Goal: Check status: Check status

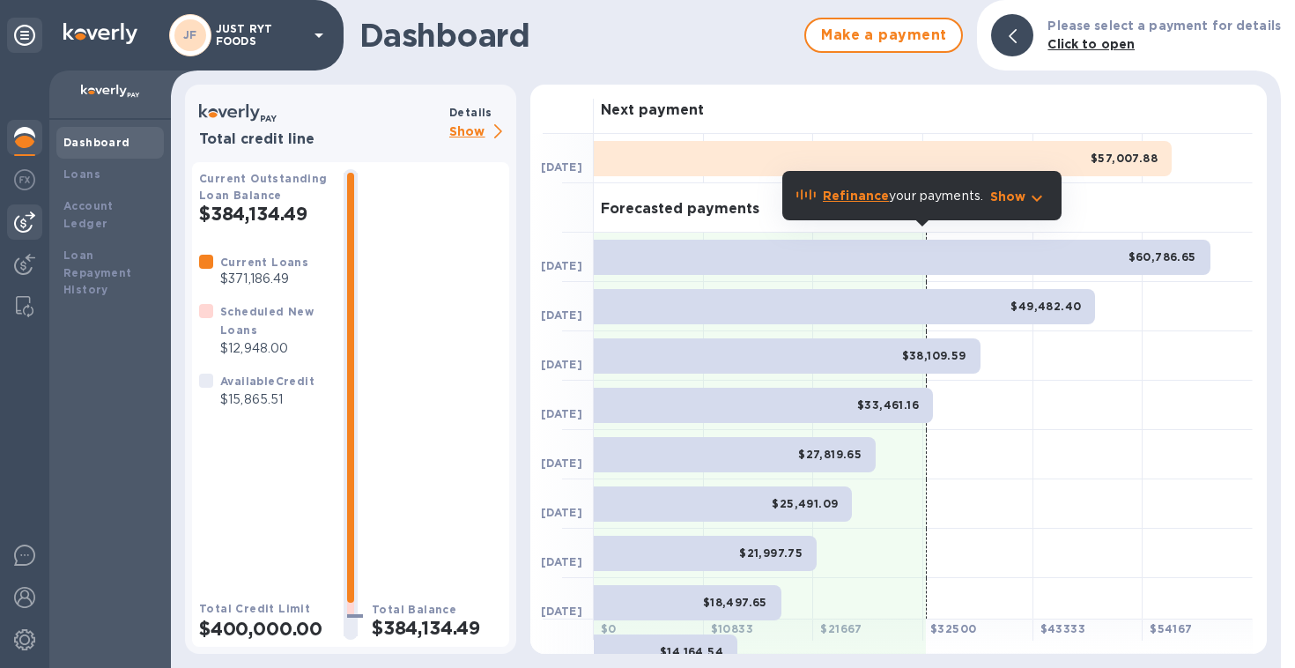
click at [19, 219] on img at bounding box center [24, 221] width 21 height 21
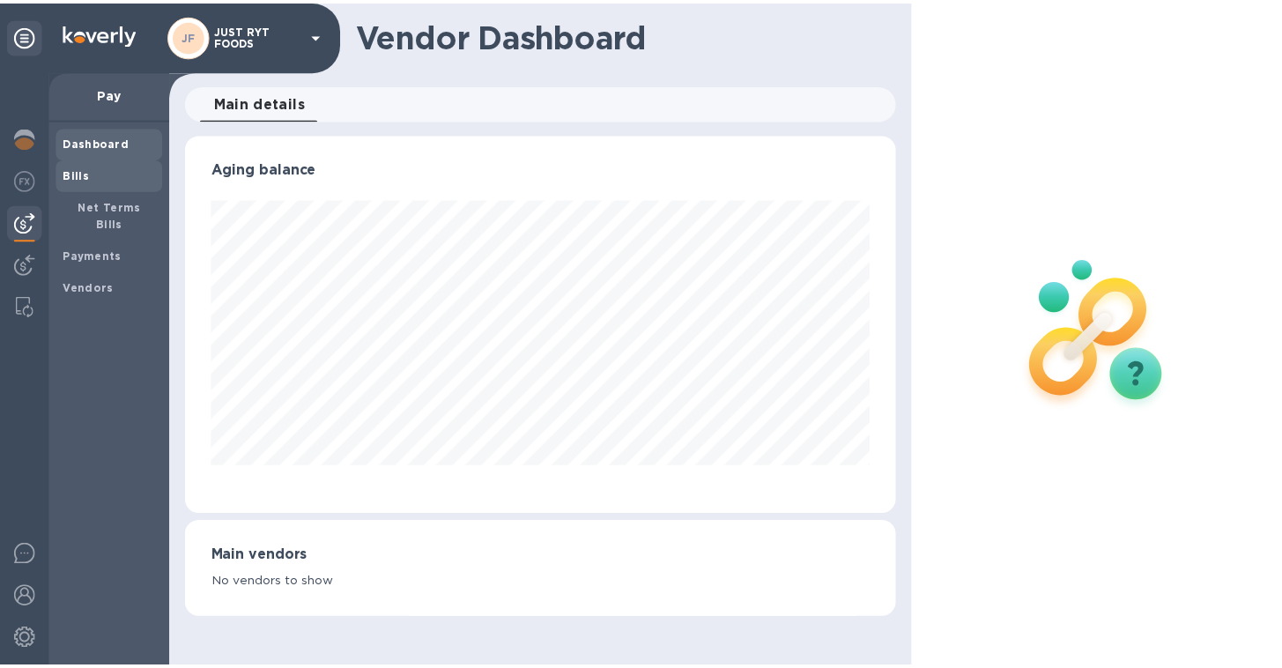
scroll to position [381, 710]
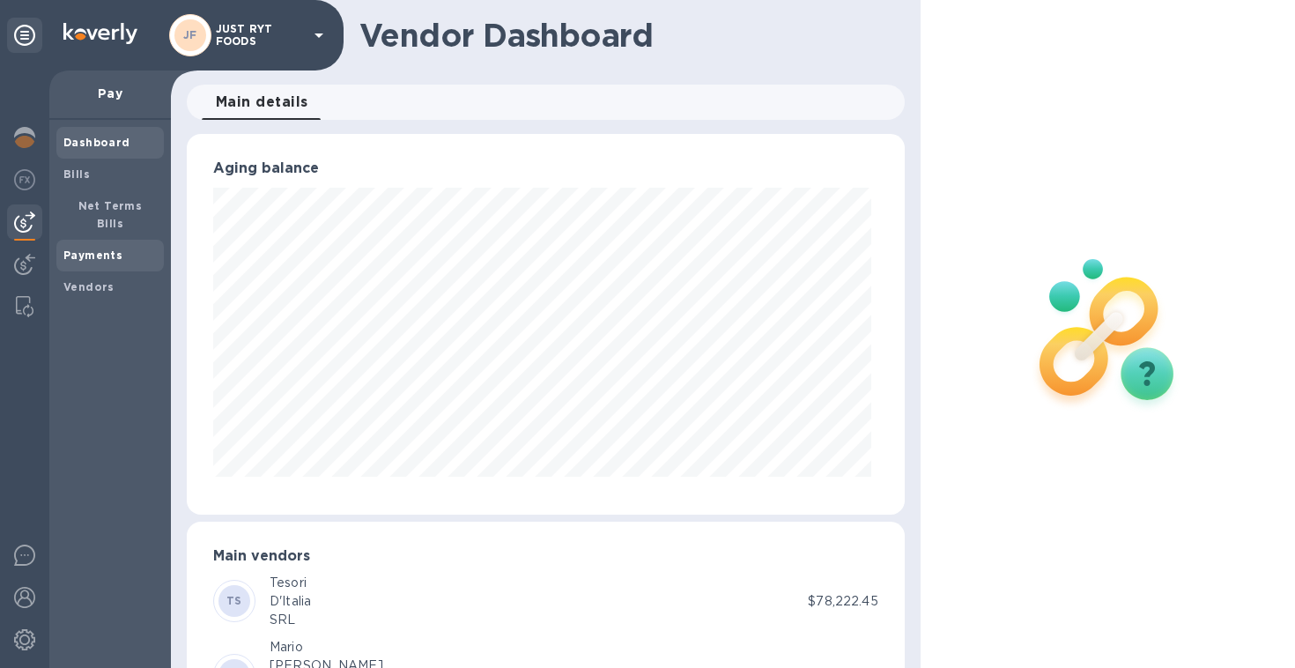
click at [88, 248] on b "Payments" at bounding box center [92, 254] width 59 height 13
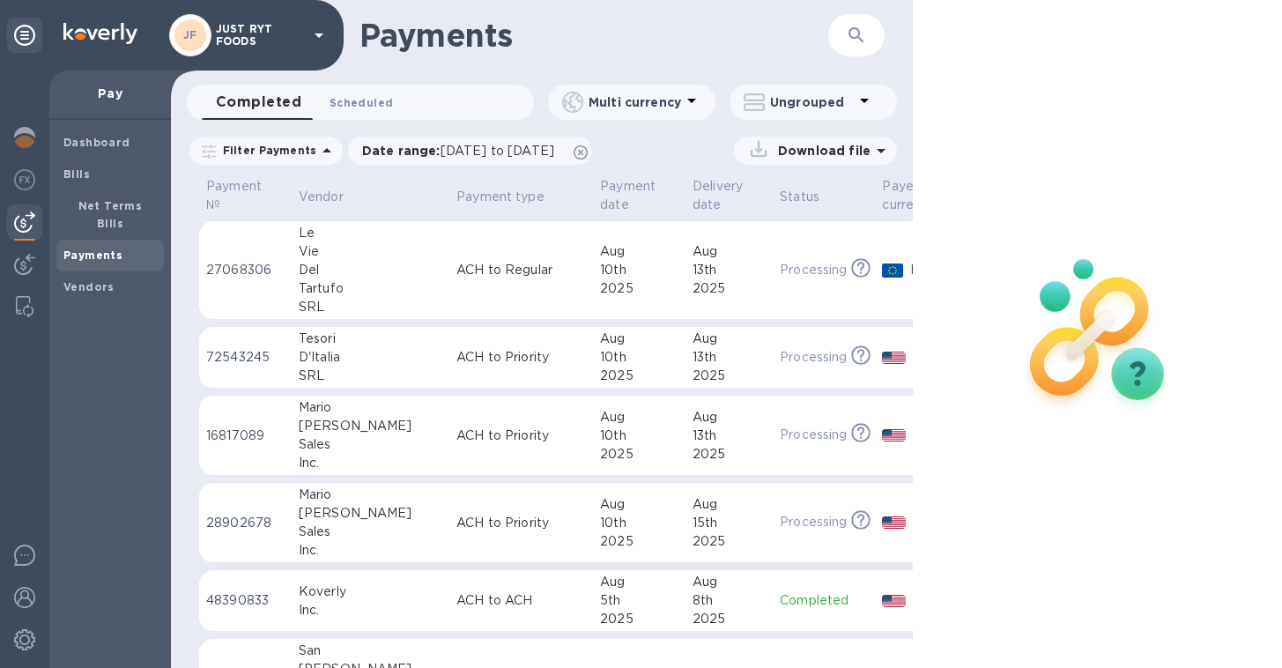
click at [368, 112] on button "Scheduled 0" at bounding box center [361, 102] width 92 height 35
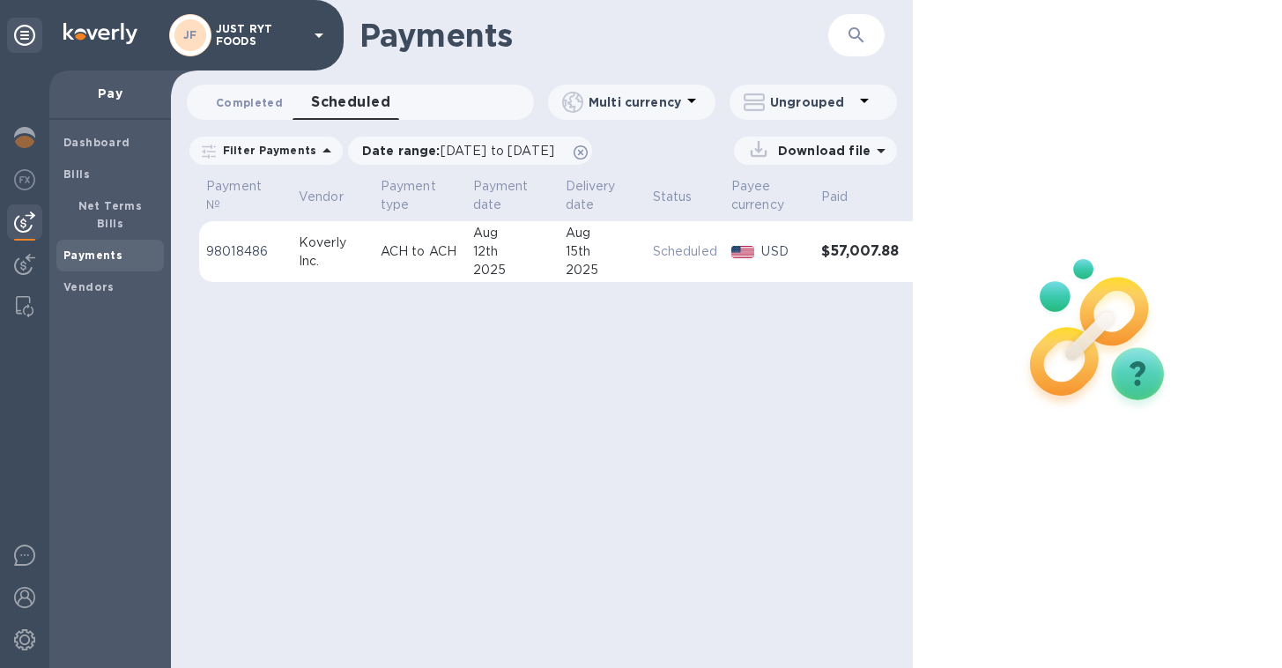
click at [241, 107] on span "Completed 0" at bounding box center [249, 102] width 67 height 18
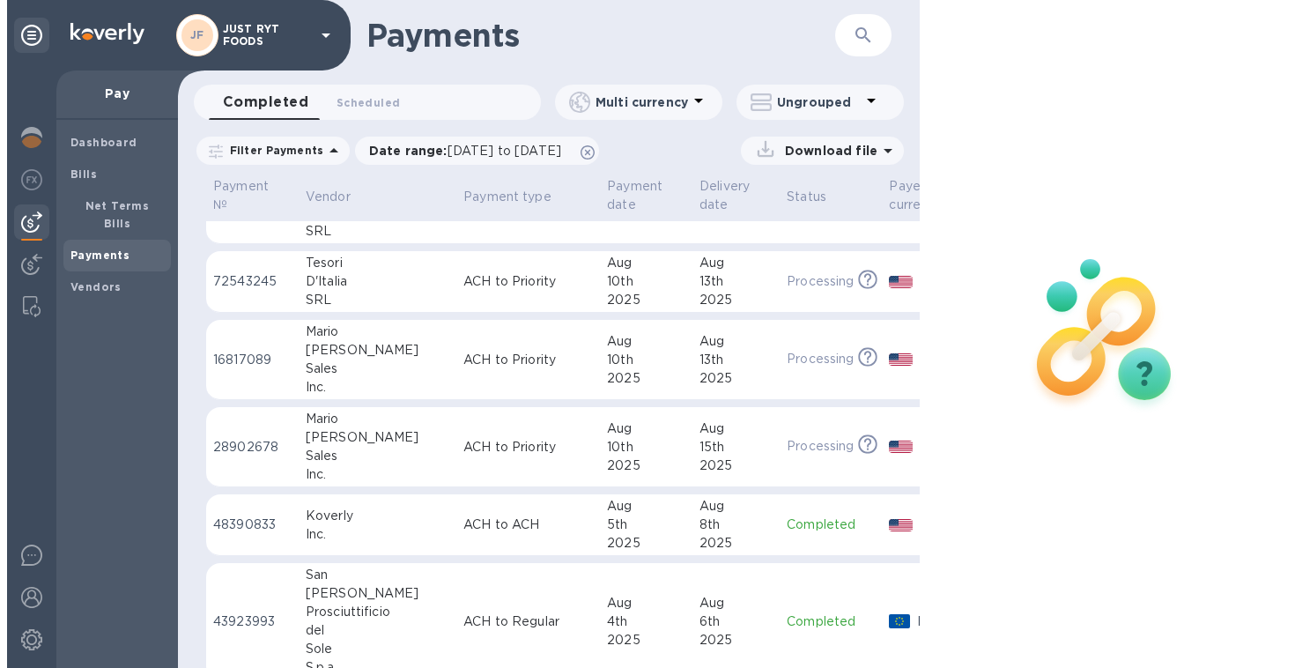
scroll to position [72, 0]
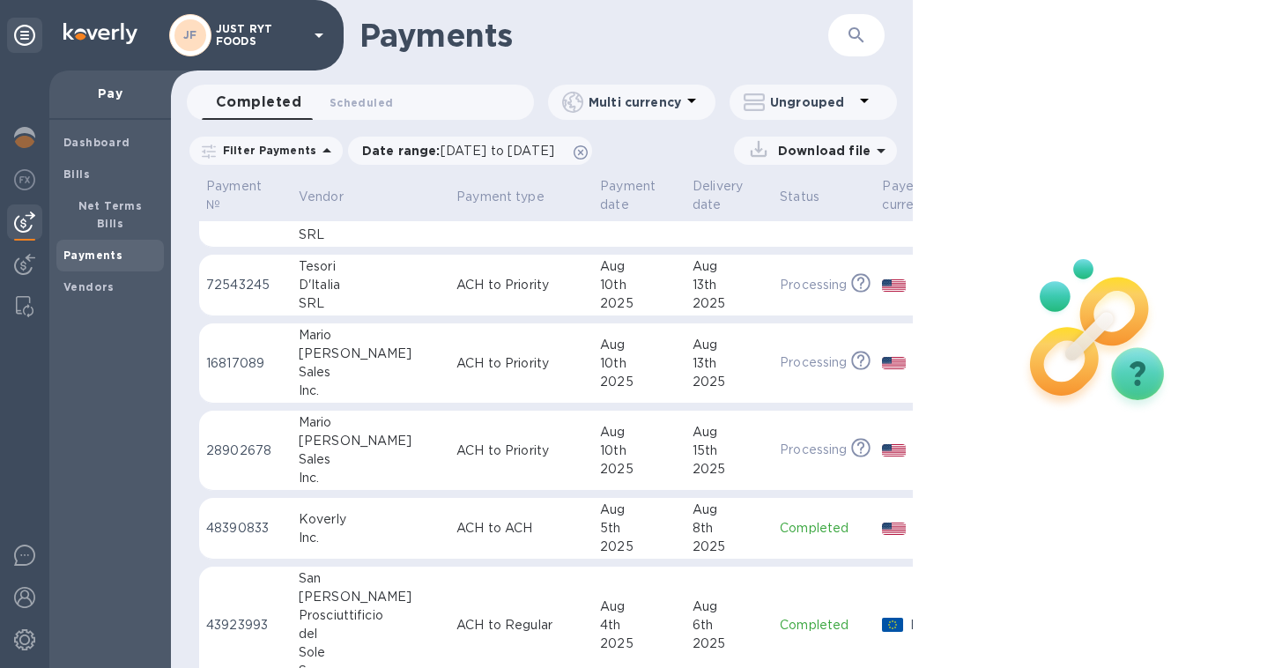
click at [692, 432] on div "Aug" at bounding box center [728, 432] width 73 height 18
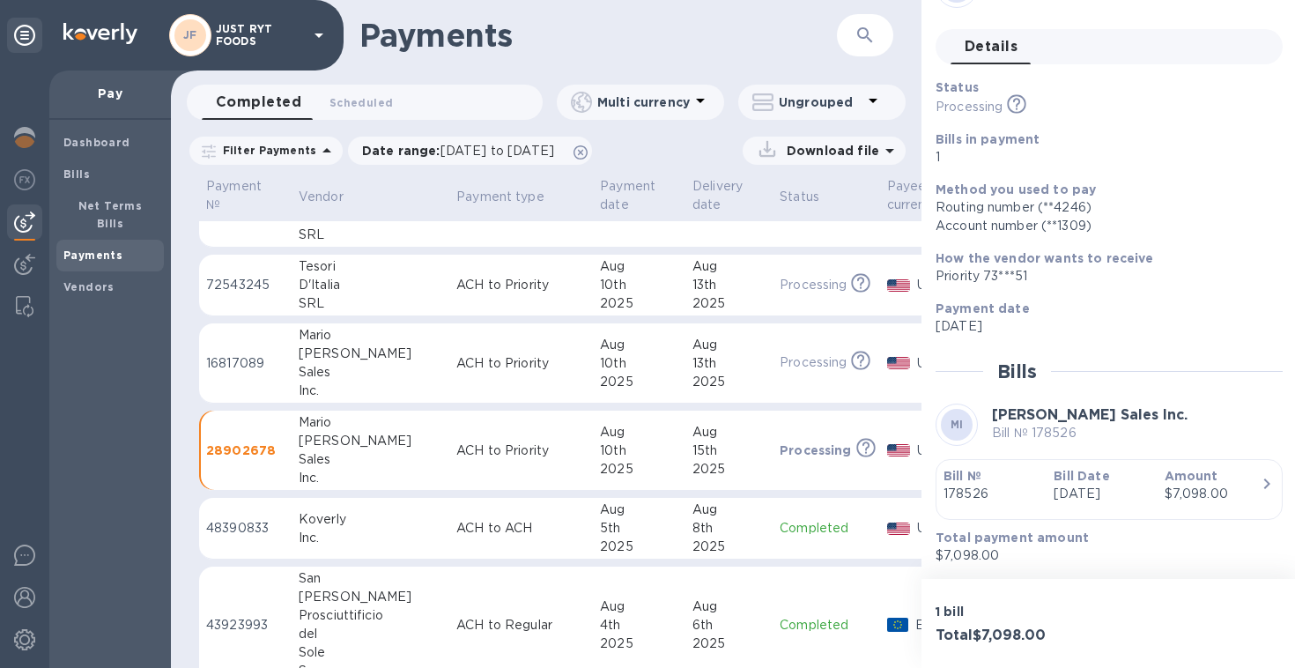
scroll to position [67, 0]
